Goal: Task Accomplishment & Management: Use online tool/utility

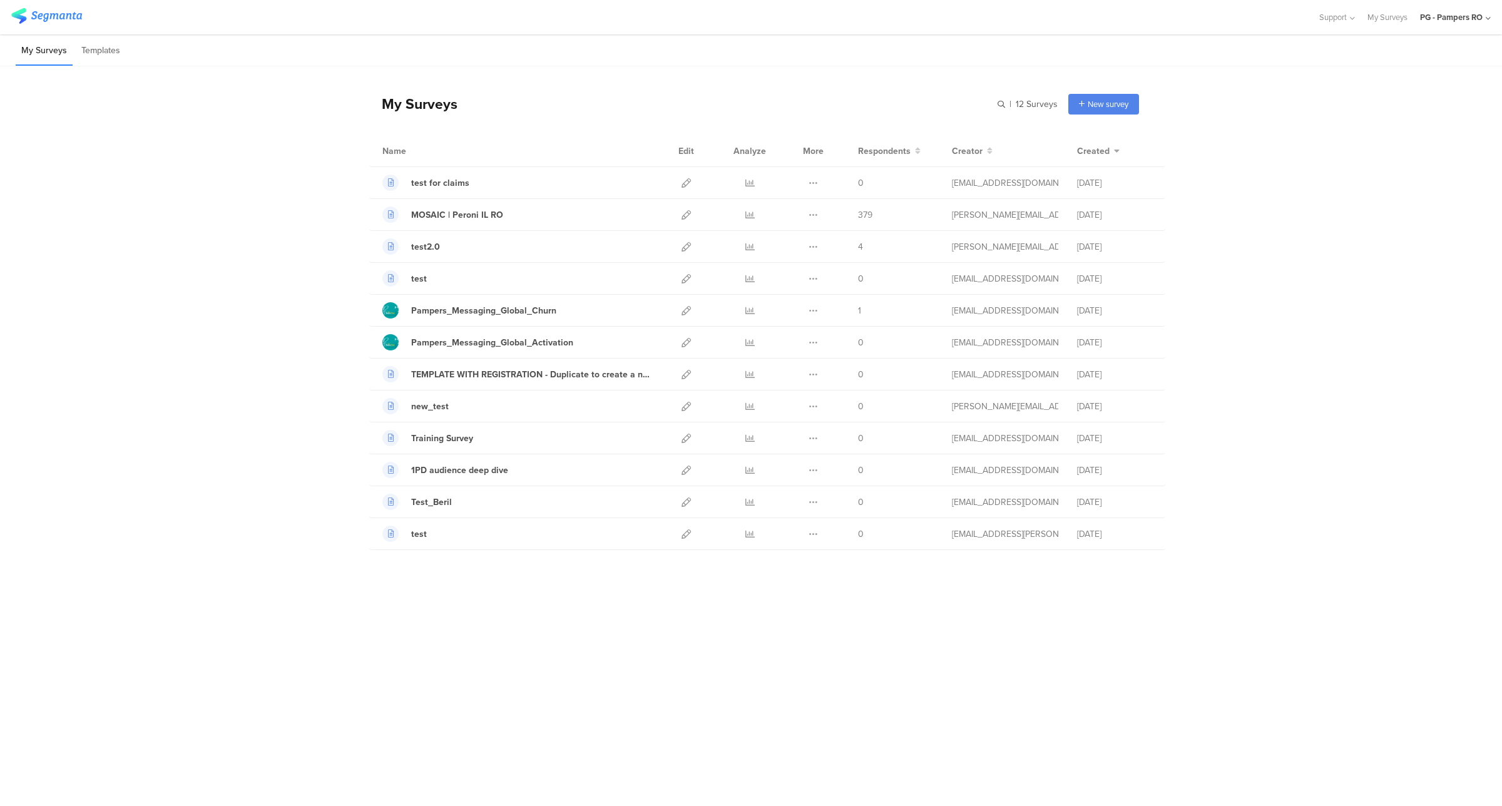
click at [1433, 22] on div "PG - Pampers RO" at bounding box center [1451, 17] width 63 height 12
click at [1391, 221] on span "PG - Pampers DE Janrain" at bounding box center [1389, 216] width 88 height 12
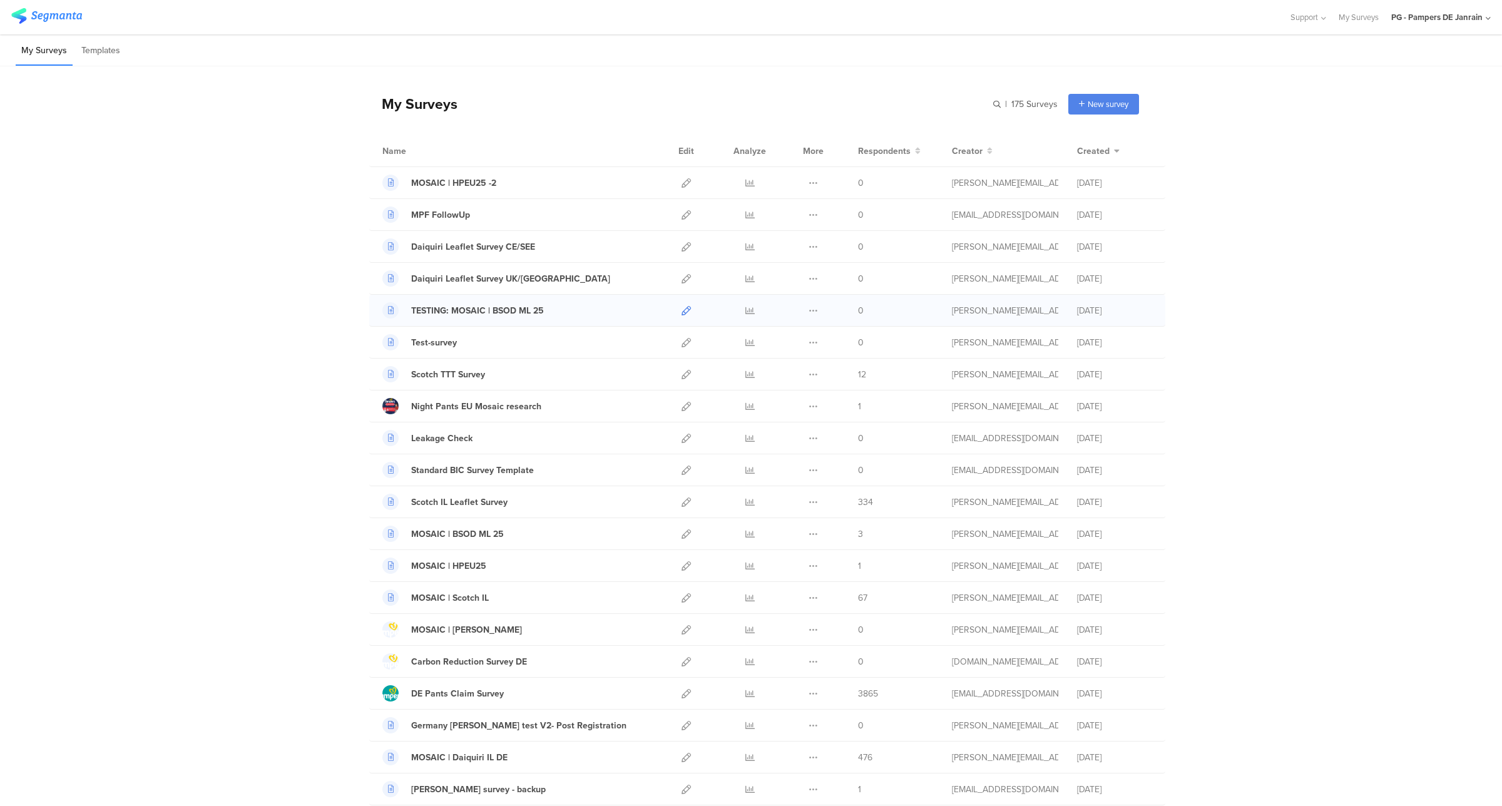
click at [681, 314] on icon at bounding box center [685, 310] width 9 height 9
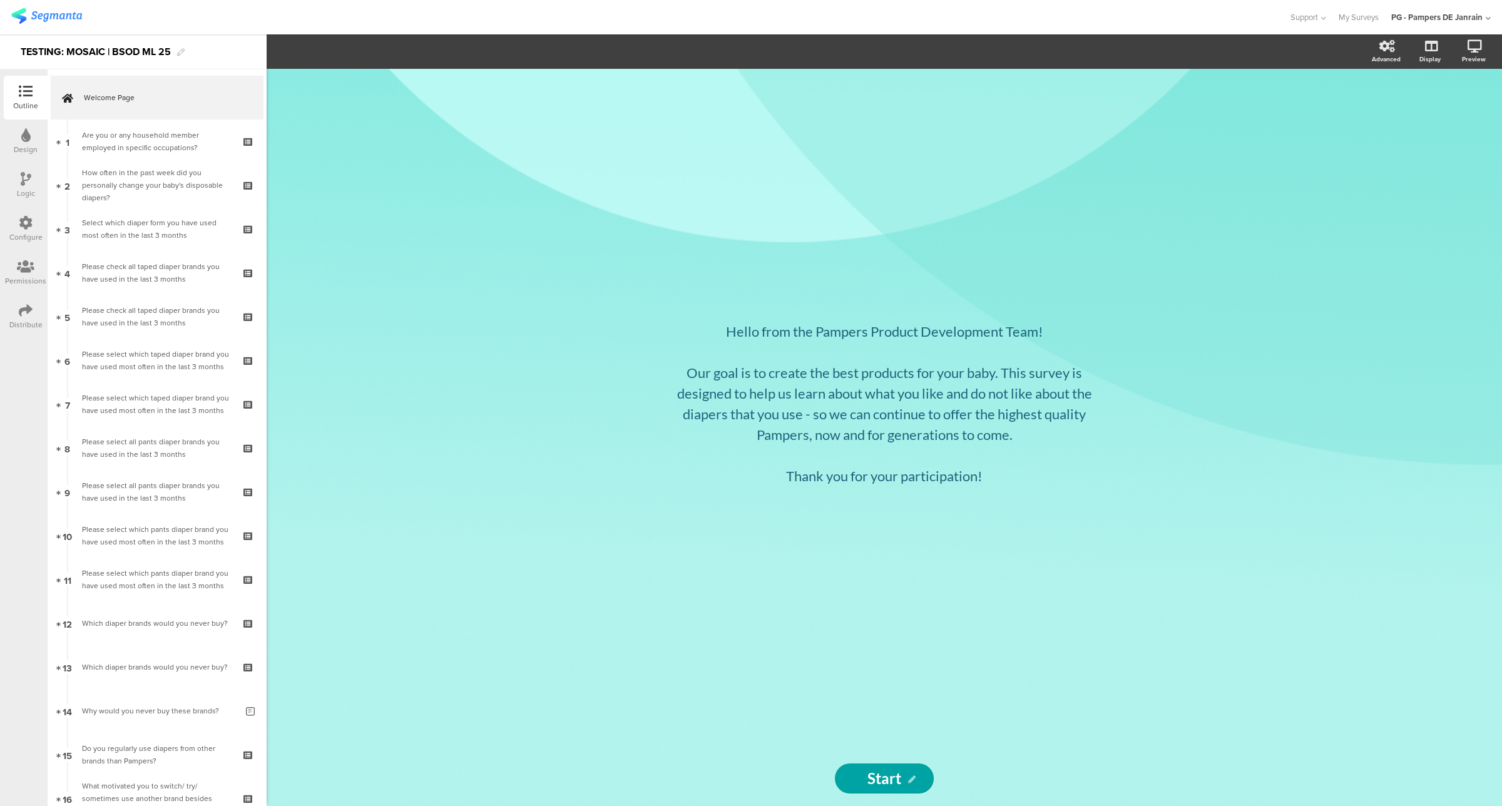
click at [19, 227] on icon at bounding box center [26, 223] width 14 height 14
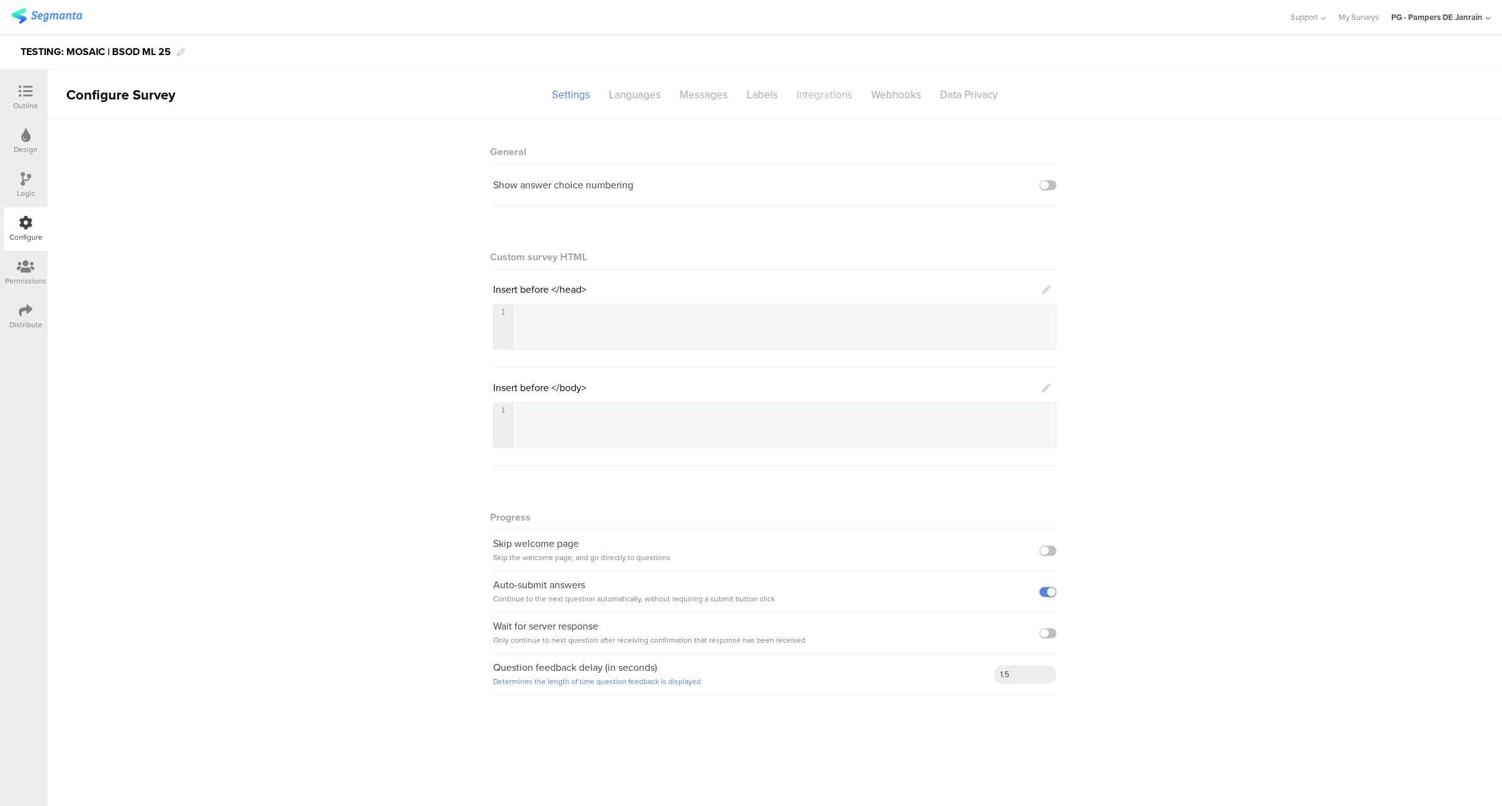
click at [800, 99] on div "Integrations" at bounding box center [824, 95] width 74 height 22
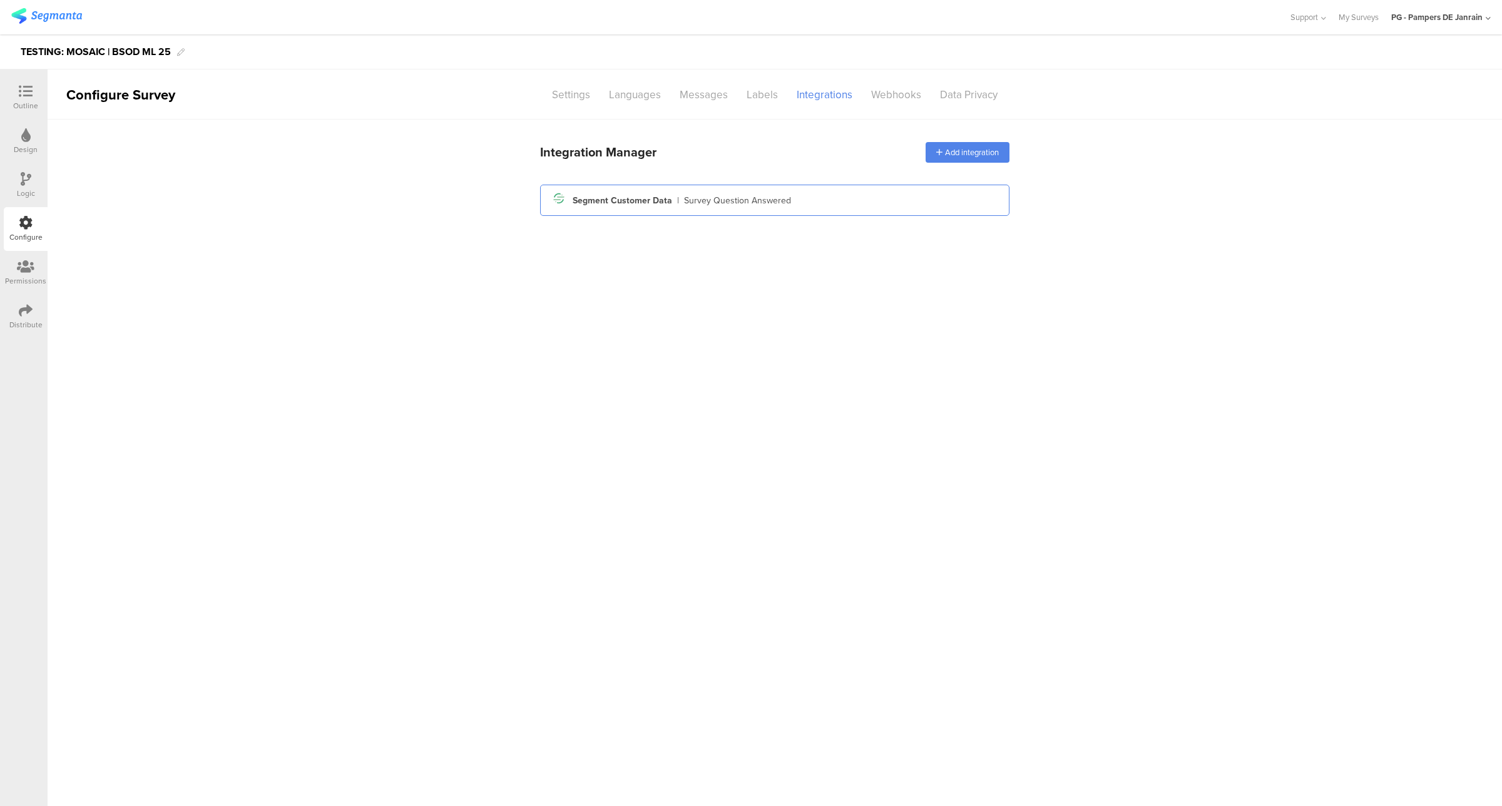
click at [771, 192] on div "Segment icon Created with Sketch. Segment Customer Data | Survey Question Answe…" at bounding box center [774, 200] width 449 height 21
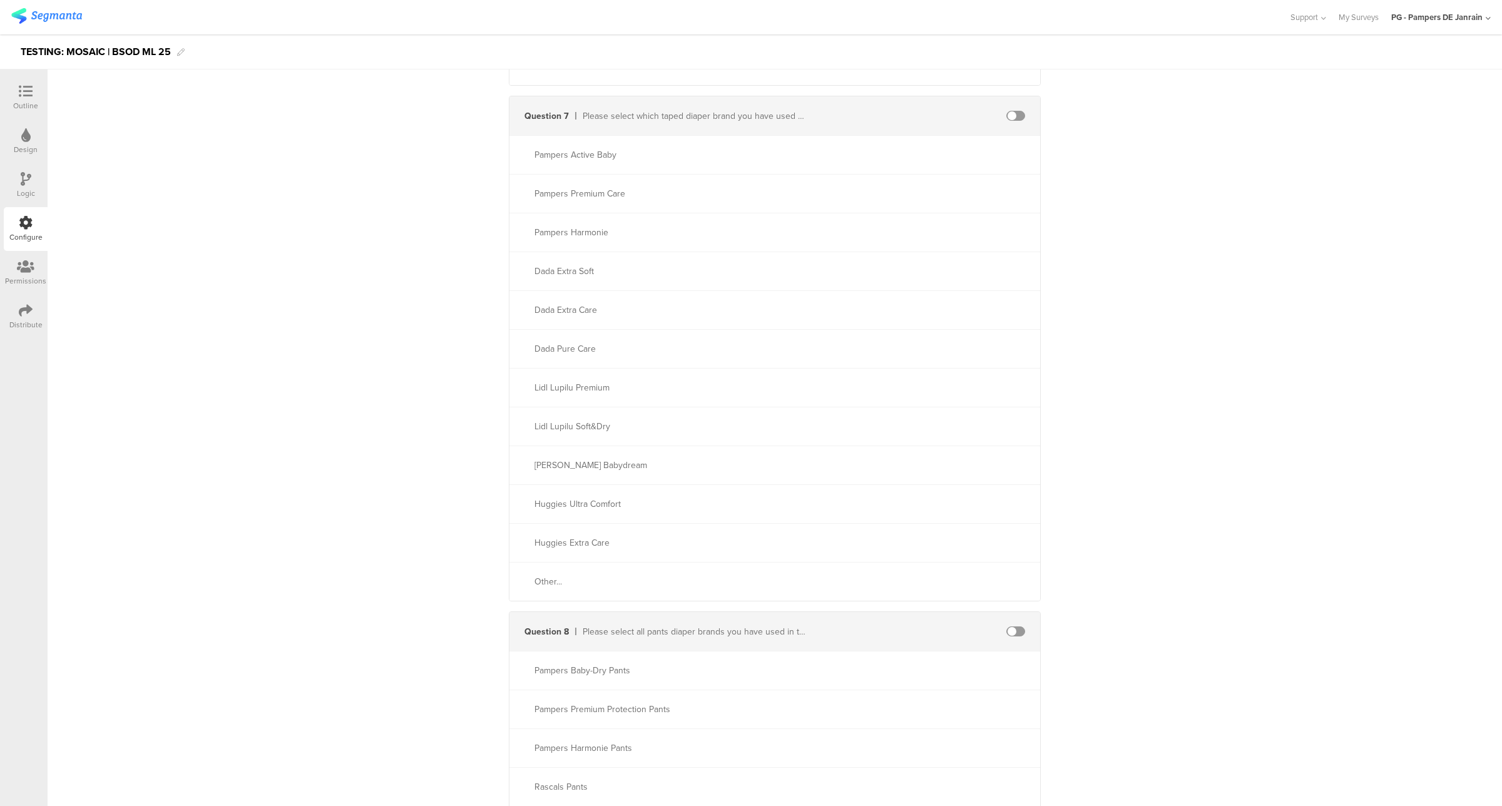
scroll to position [2737, 0]
